Goal: Task Accomplishment & Management: Use online tool/utility

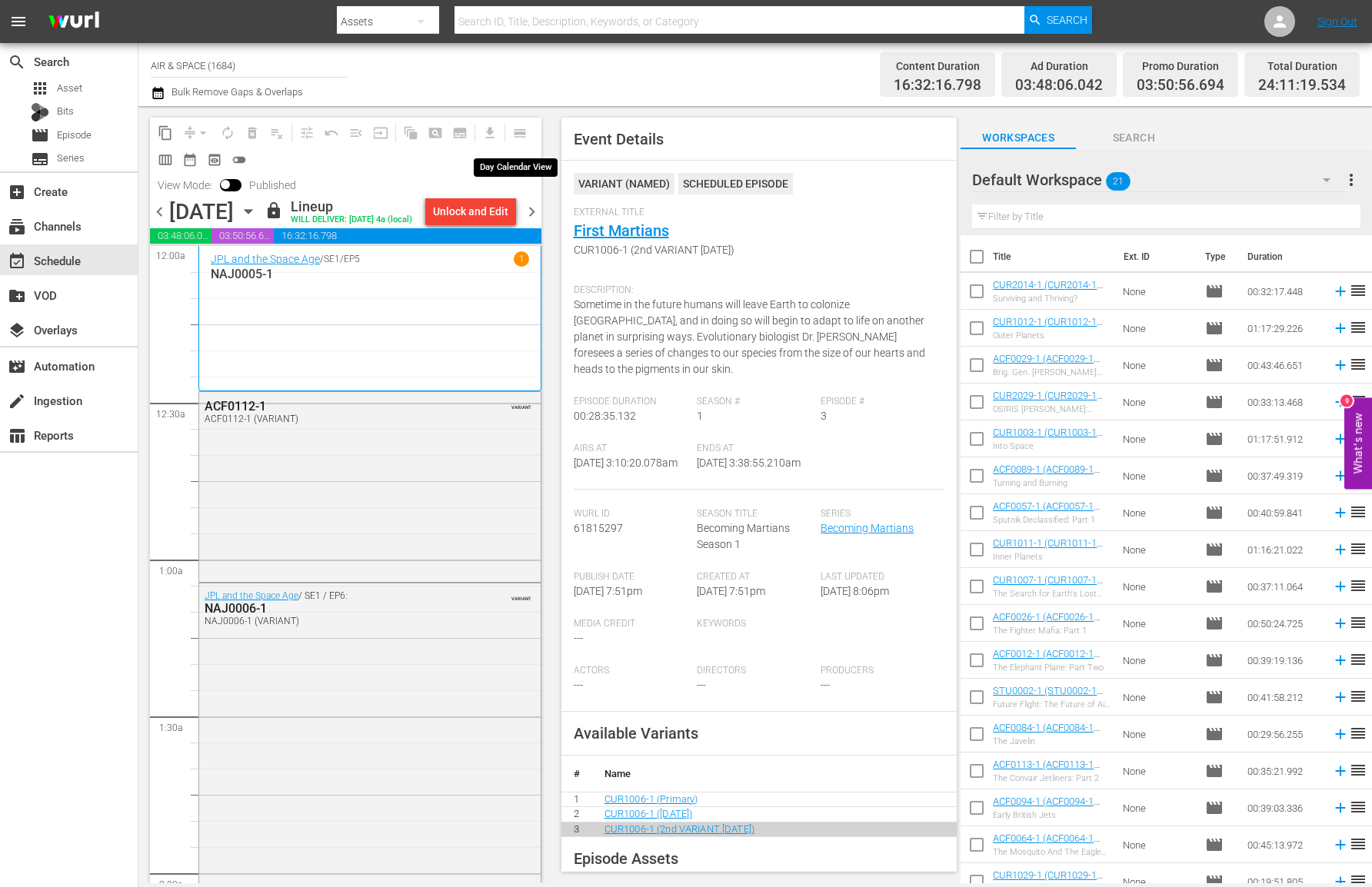
scroll to position [896, 0]
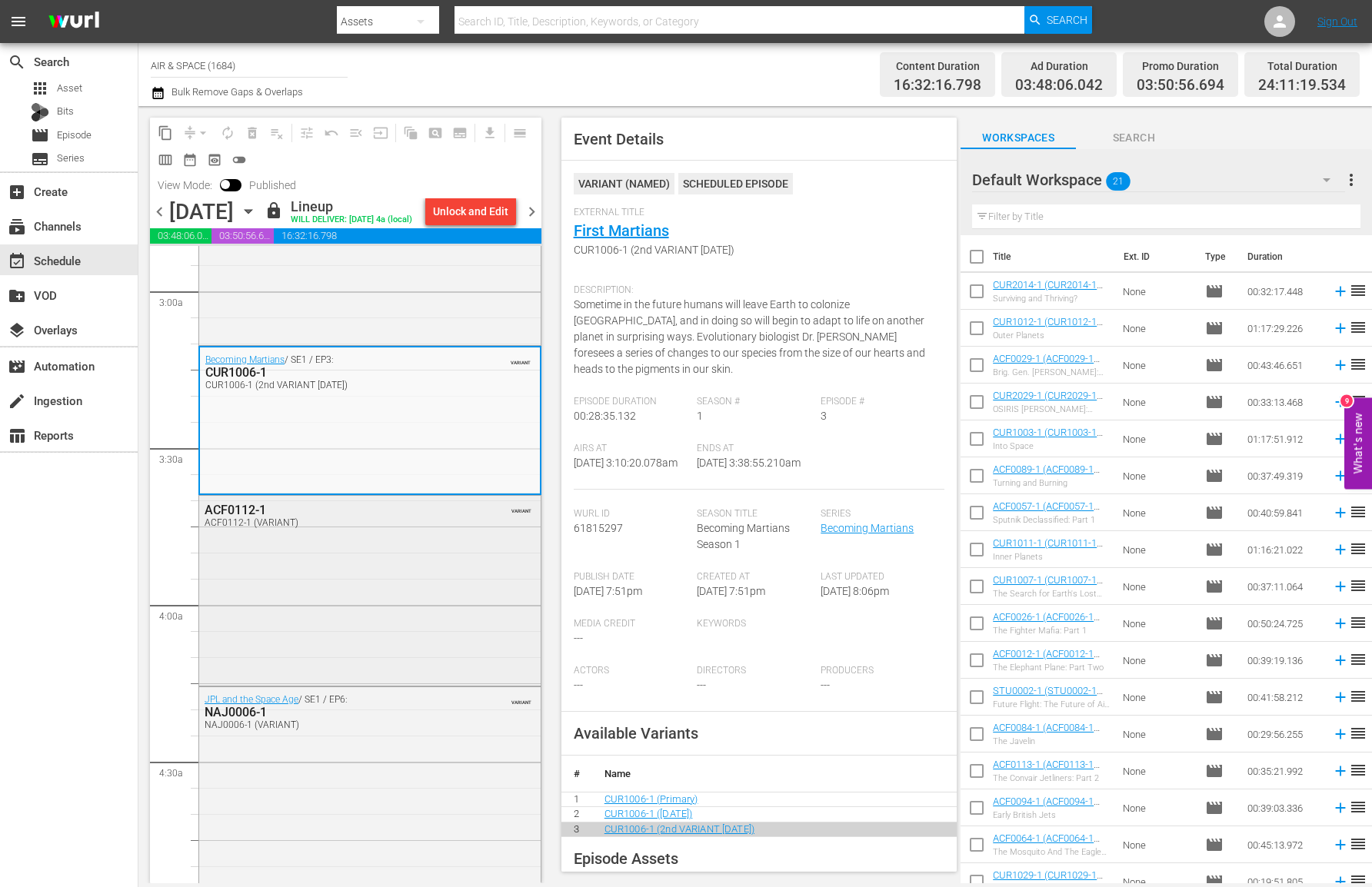
click at [248, 508] on div "ACF0112-1" at bounding box center [333, 510] width 256 height 14
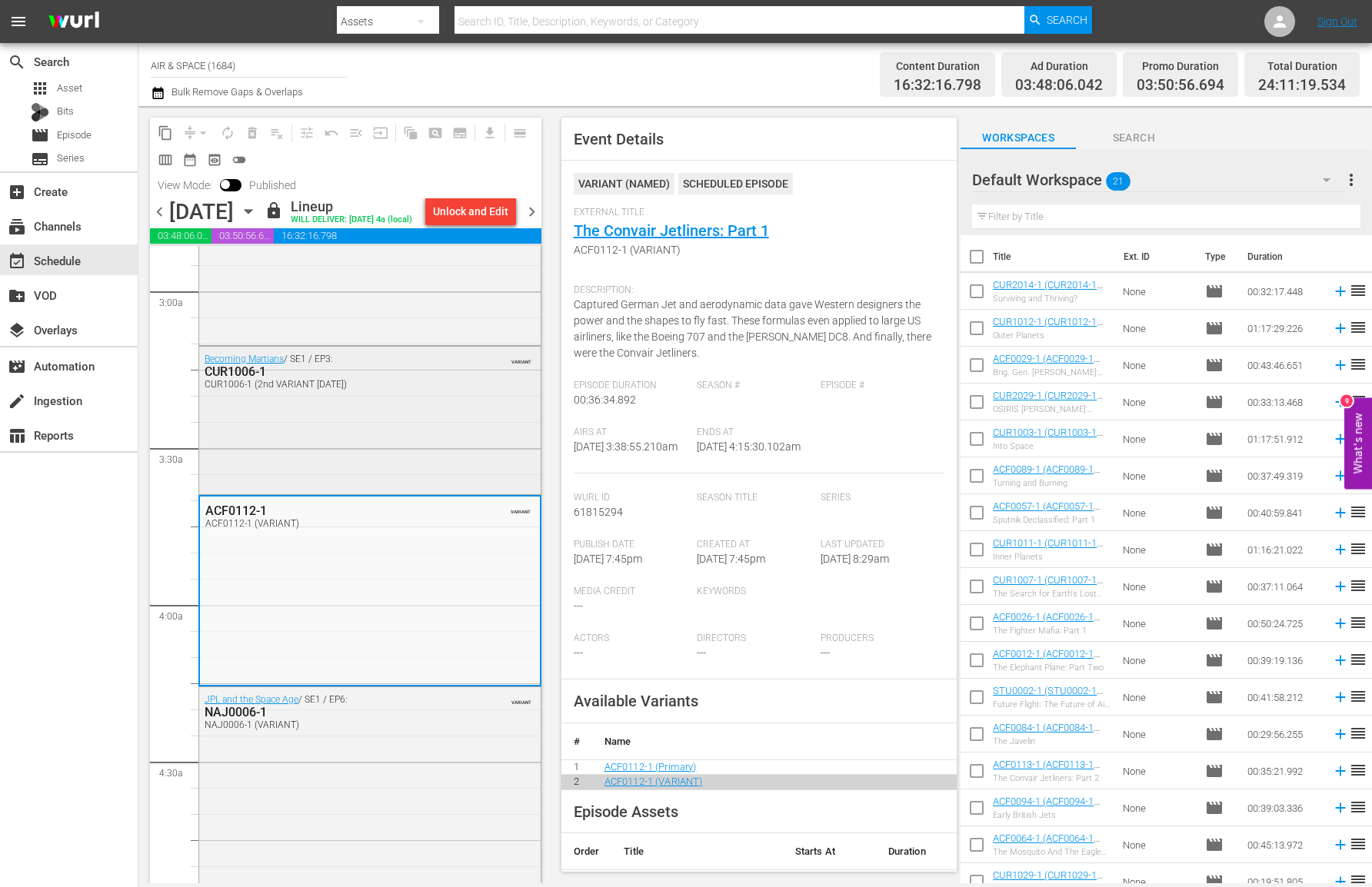
click at [251, 371] on div "CUR1006-1" at bounding box center [333, 372] width 256 height 14
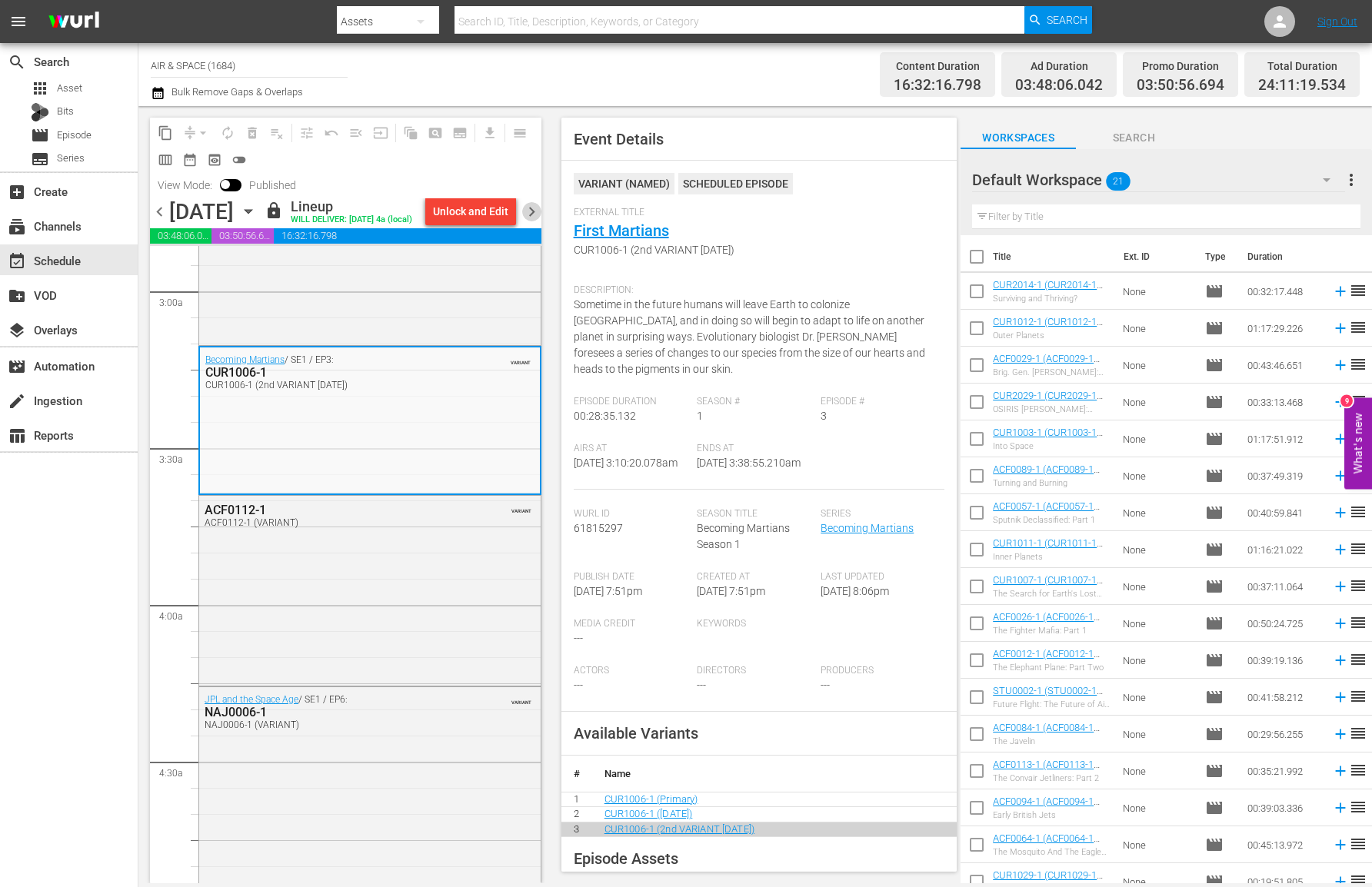
click at [537, 210] on span "chevron_right" at bounding box center [531, 212] width 19 height 19
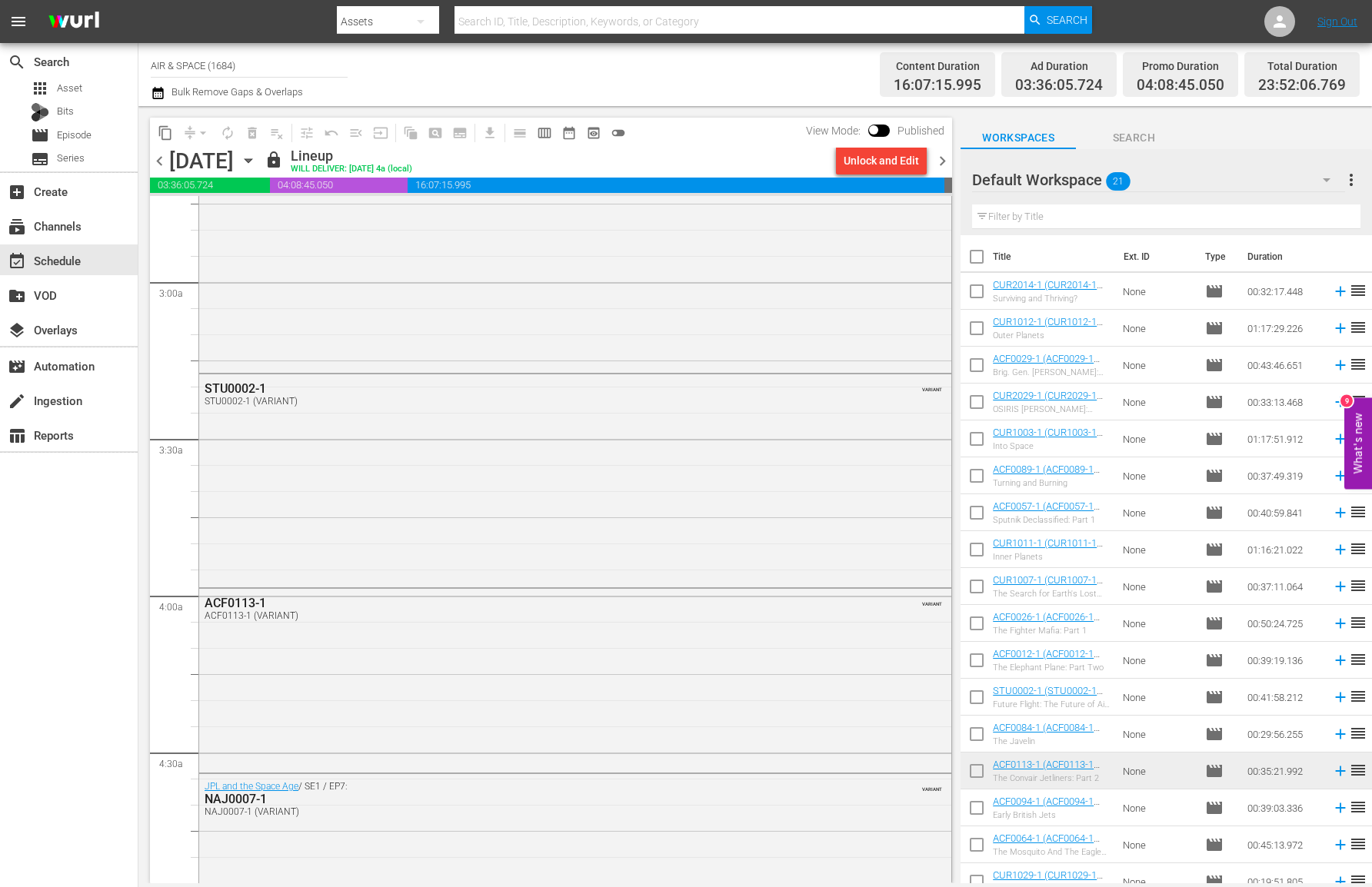
scroll to position [923, 0]
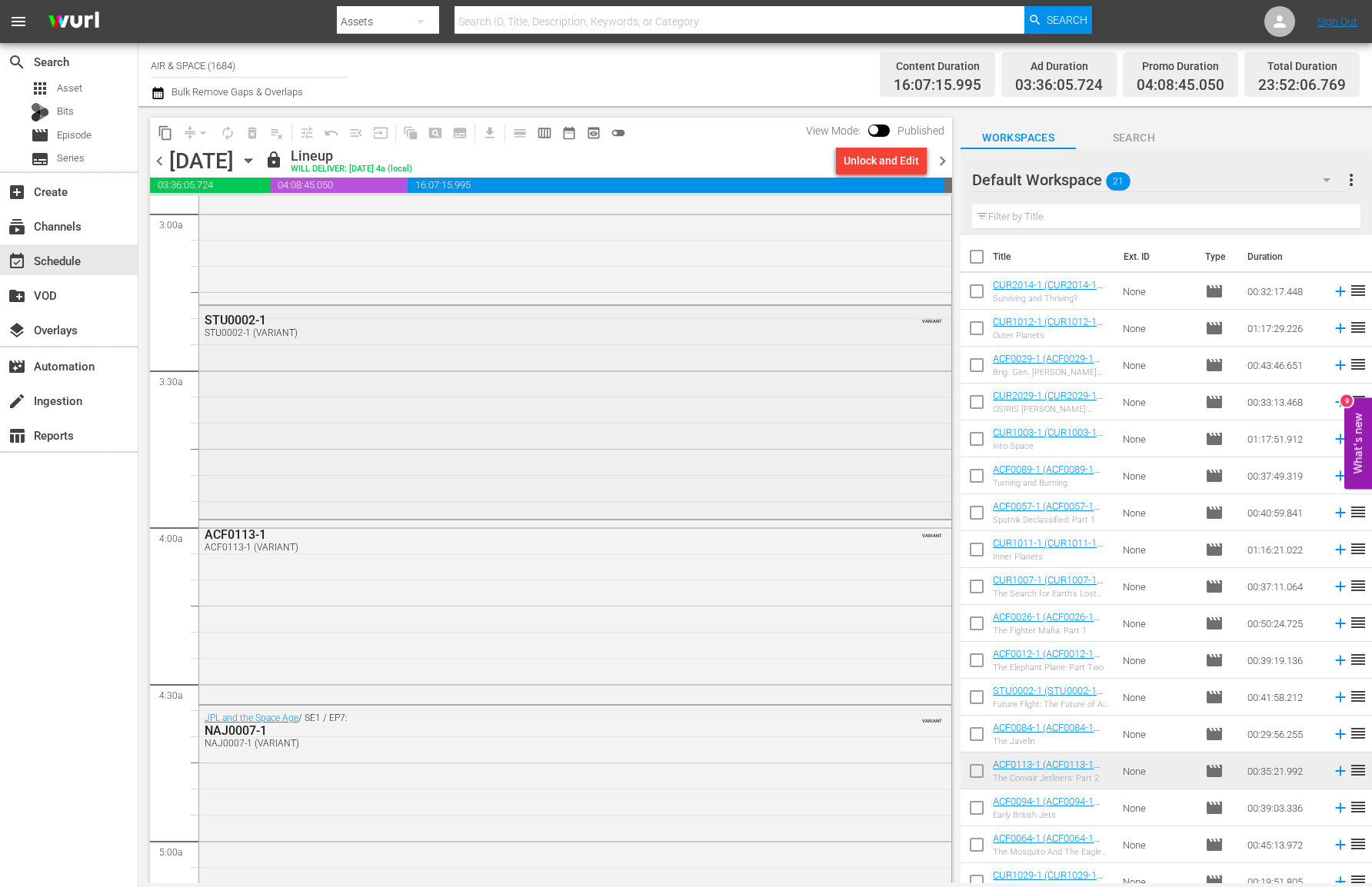
click at [251, 322] on div "STU0002-1" at bounding box center [534, 320] width 659 height 14
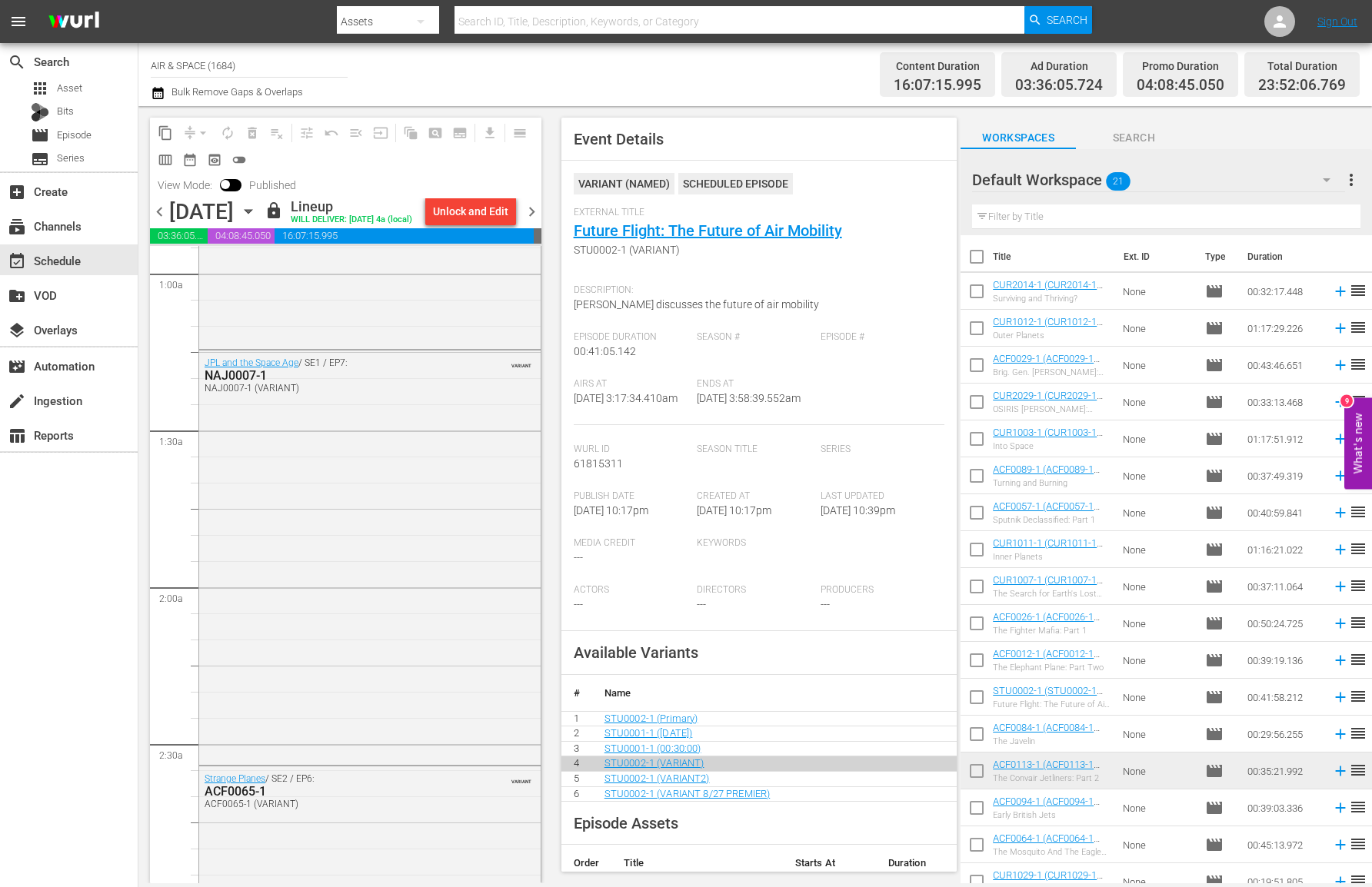
scroll to position [0, 0]
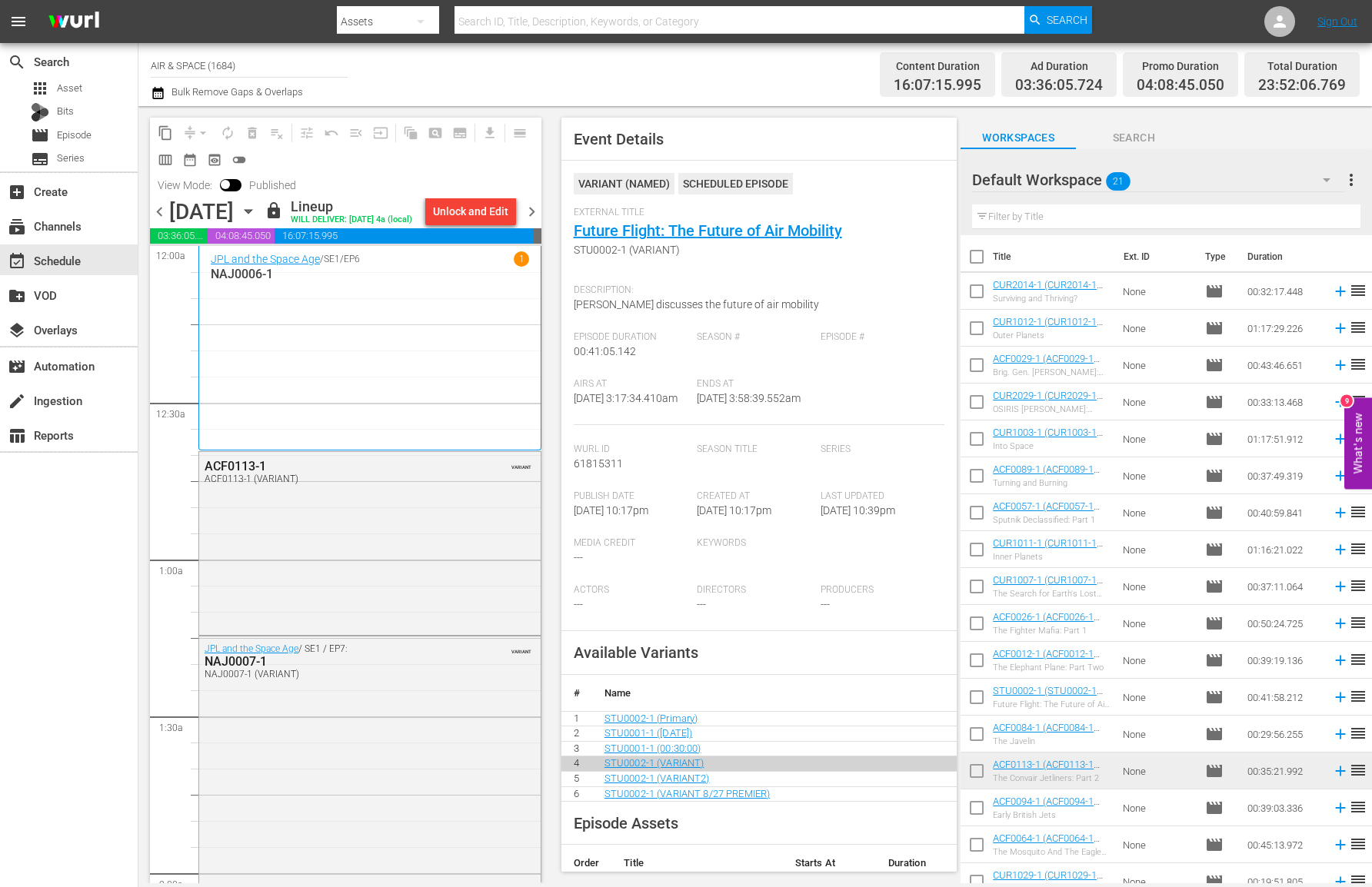
click at [161, 210] on span "chevron_left" at bounding box center [160, 212] width 19 height 19
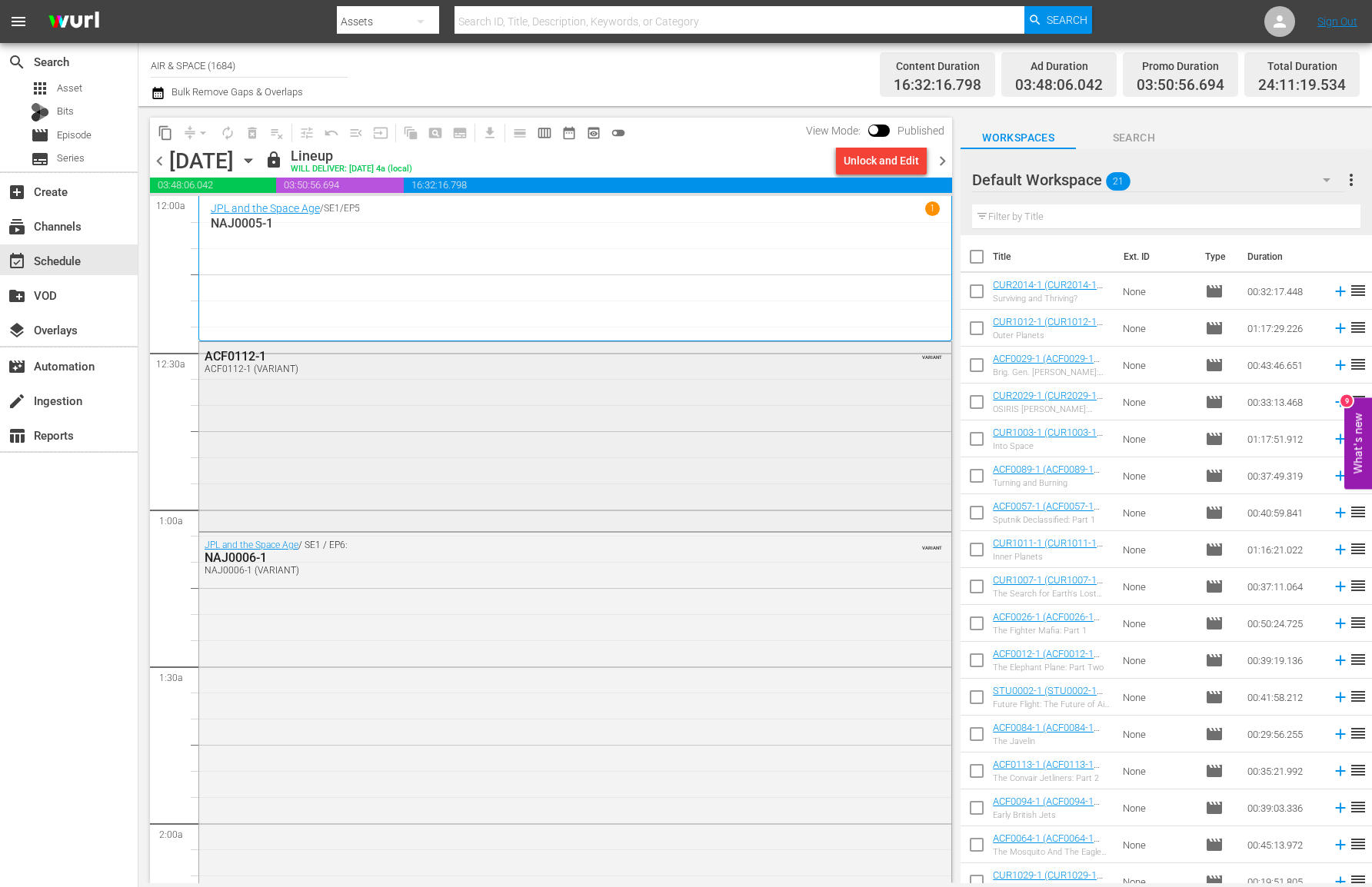
click at [239, 355] on div "ACF0112-1" at bounding box center [534, 357] width 659 height 14
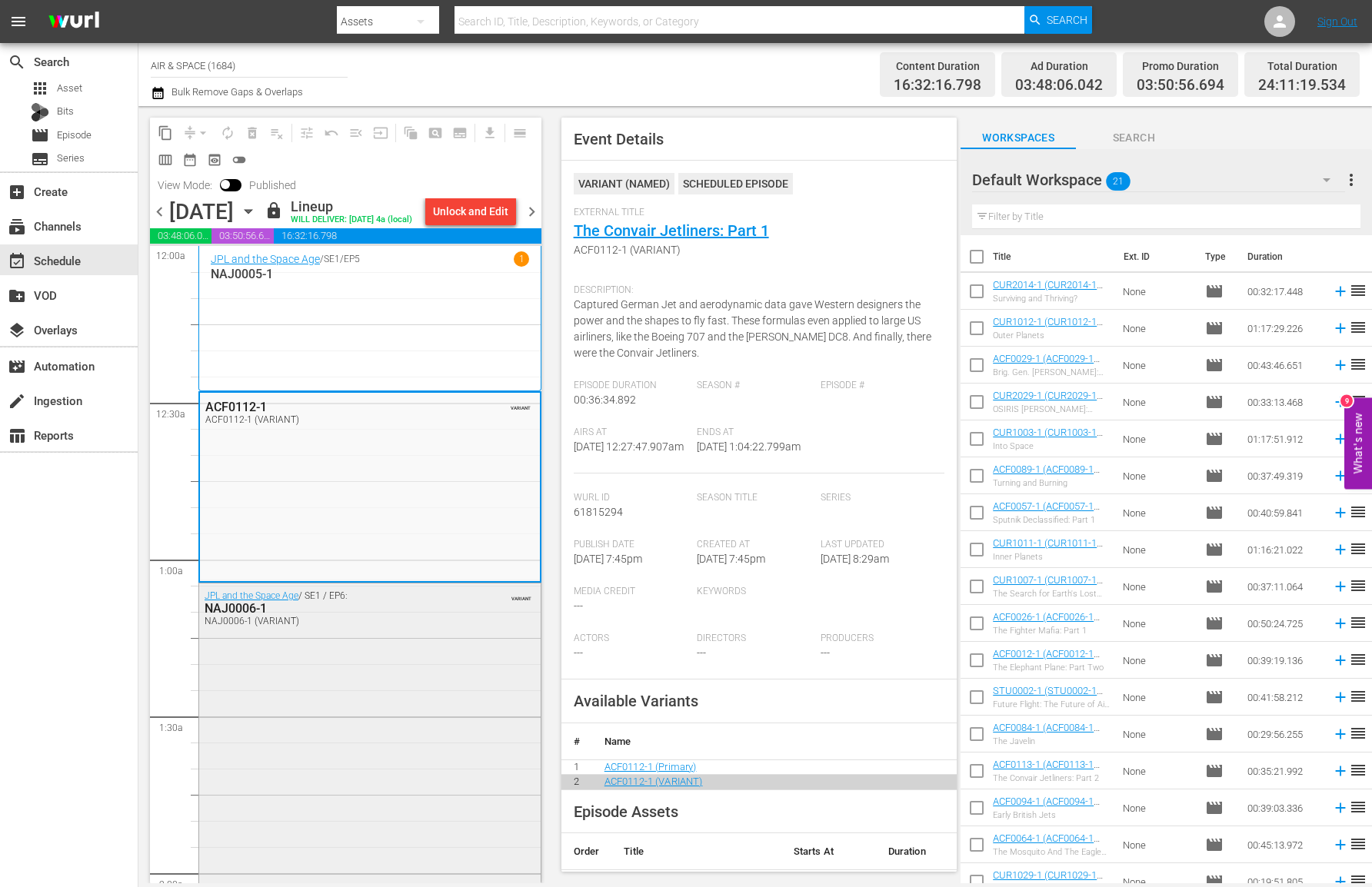
click at [246, 606] on div "NAJ0006-1" at bounding box center [333, 609] width 256 height 14
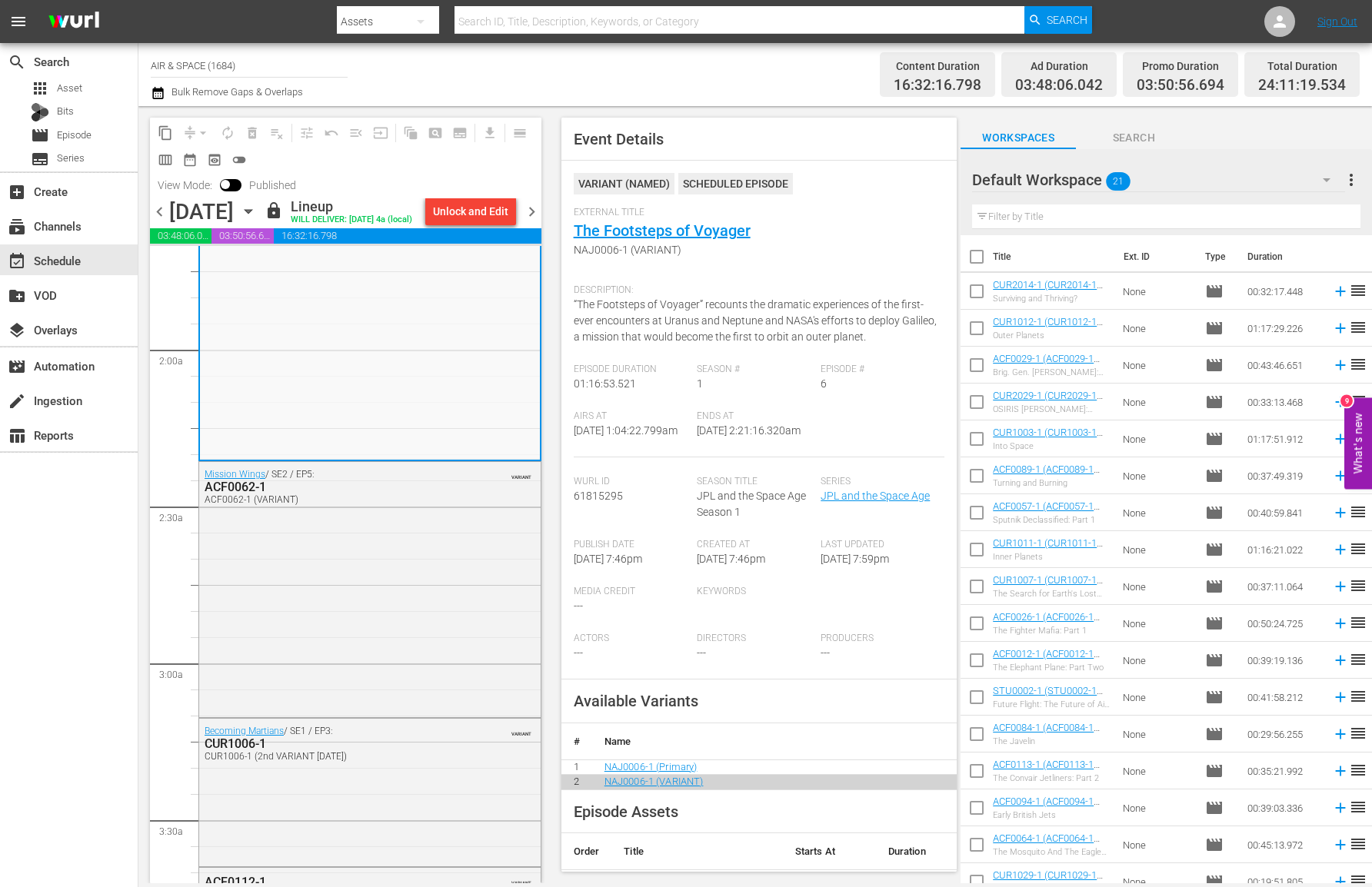
scroll to position [561, 0]
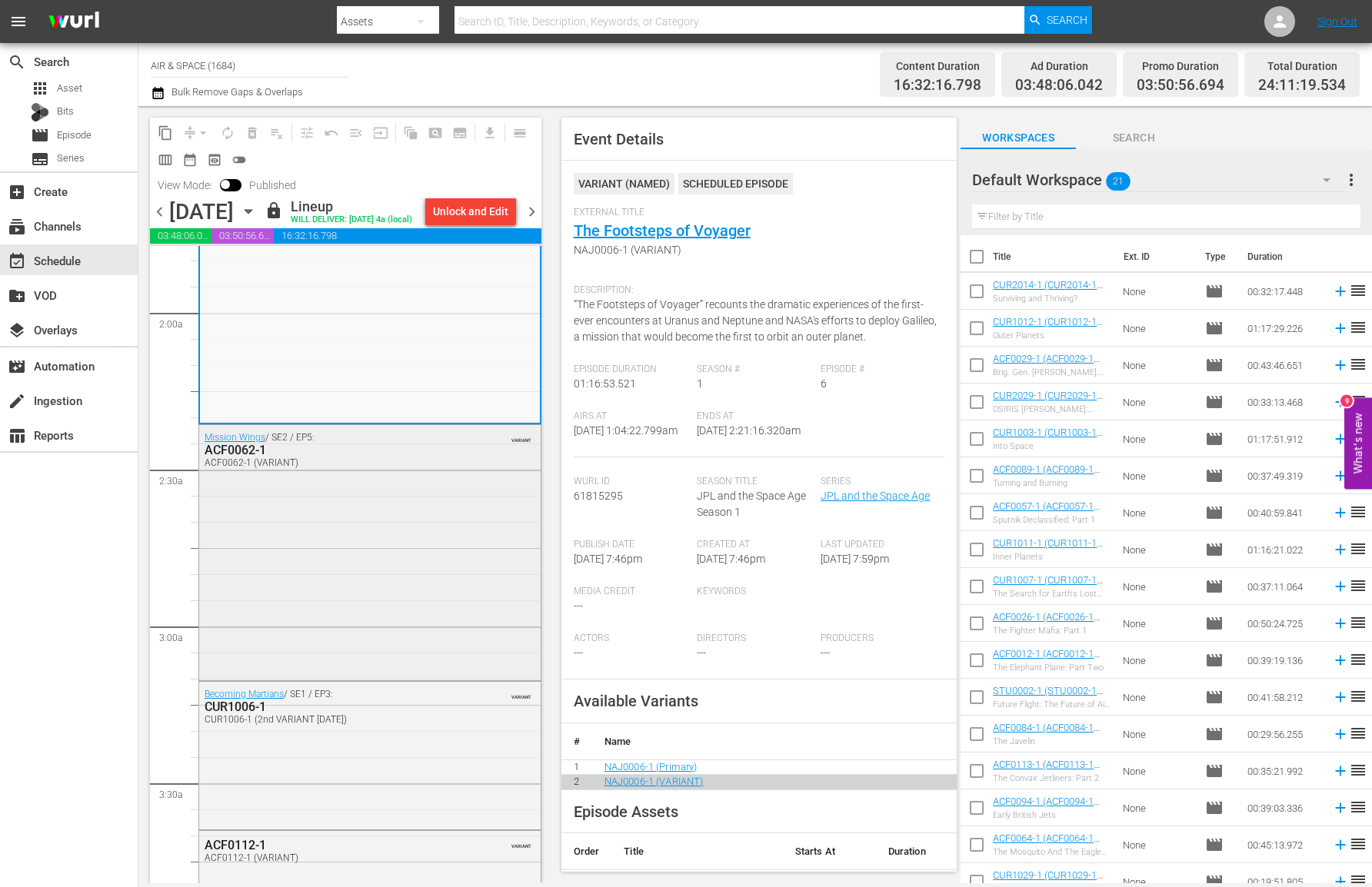
click at [240, 450] on div "ACF0062-1" at bounding box center [333, 450] width 256 height 14
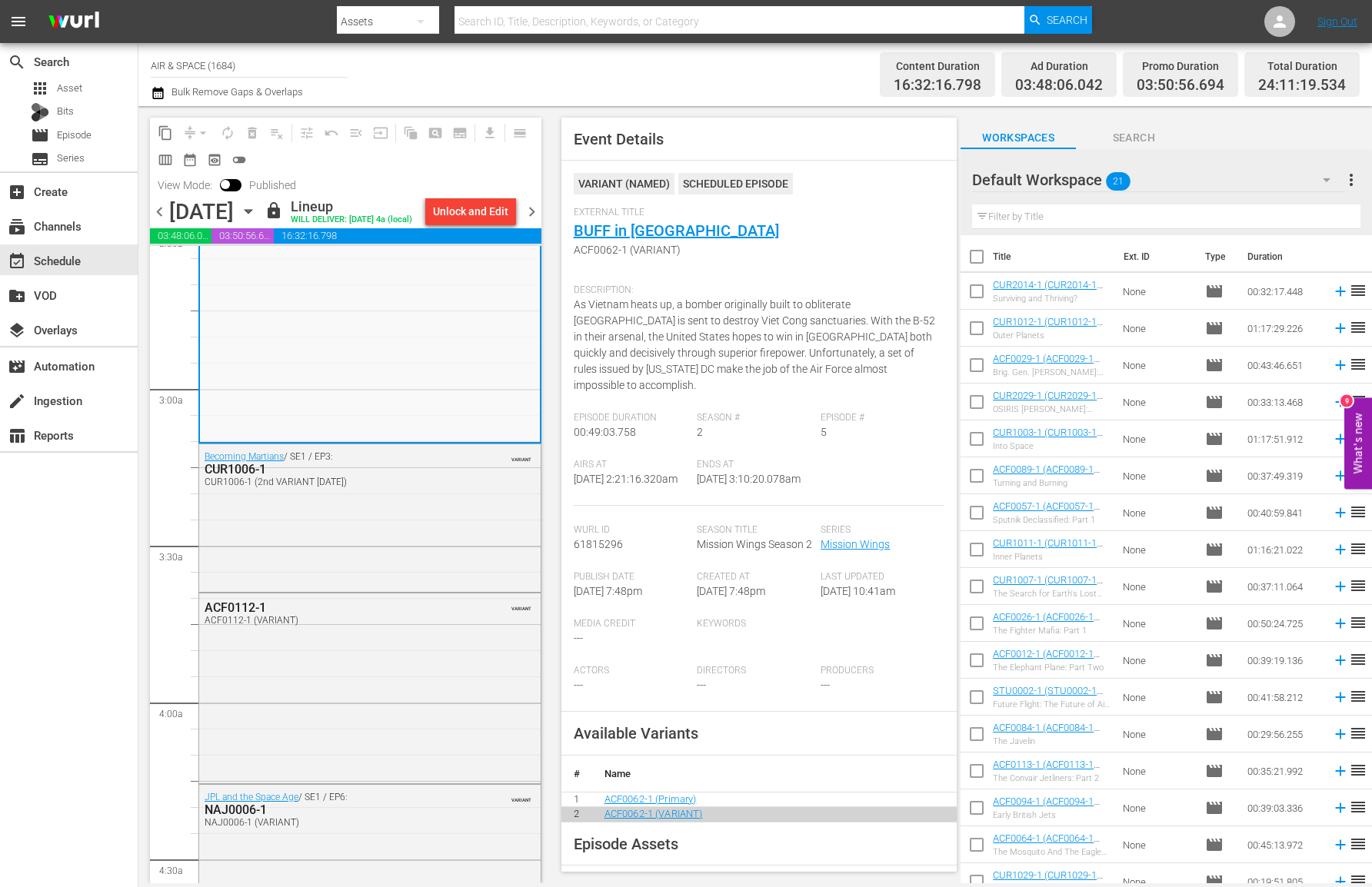
scroll to position [817, 0]
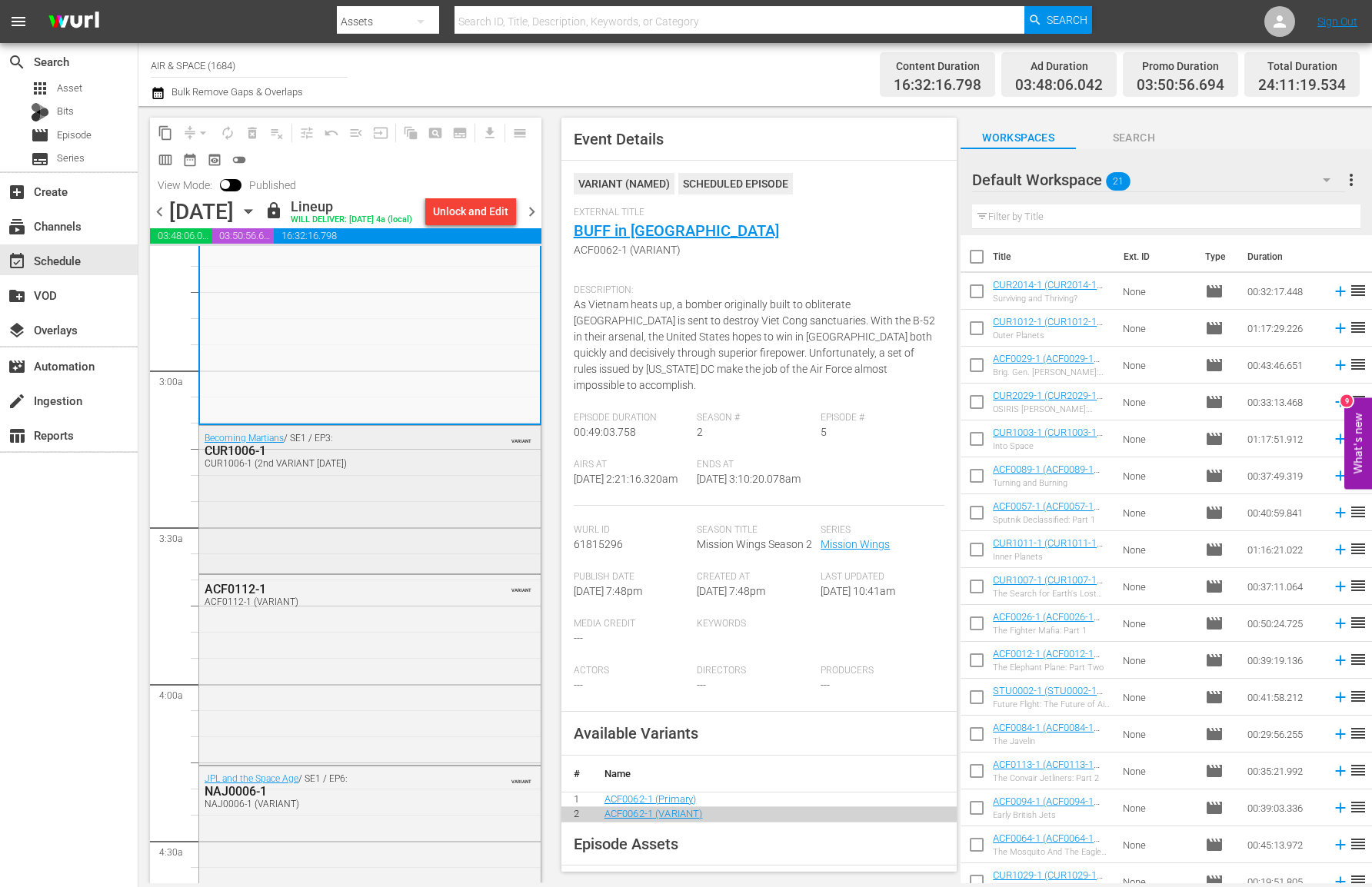
click at [235, 450] on div "CUR1006-1" at bounding box center [333, 451] width 256 height 14
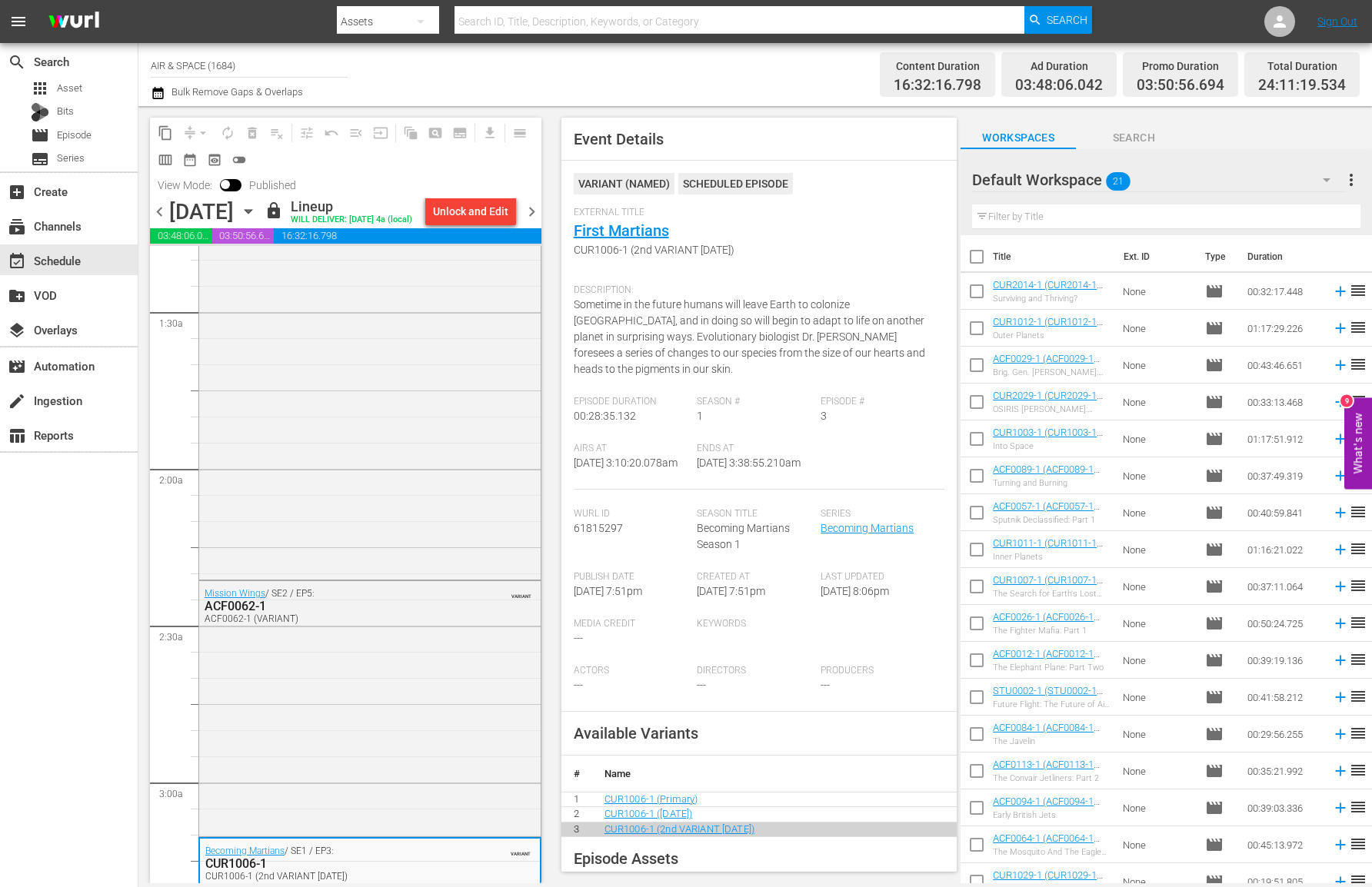
scroll to position [0, 0]
